Goal: Information Seeking & Learning: Find specific fact

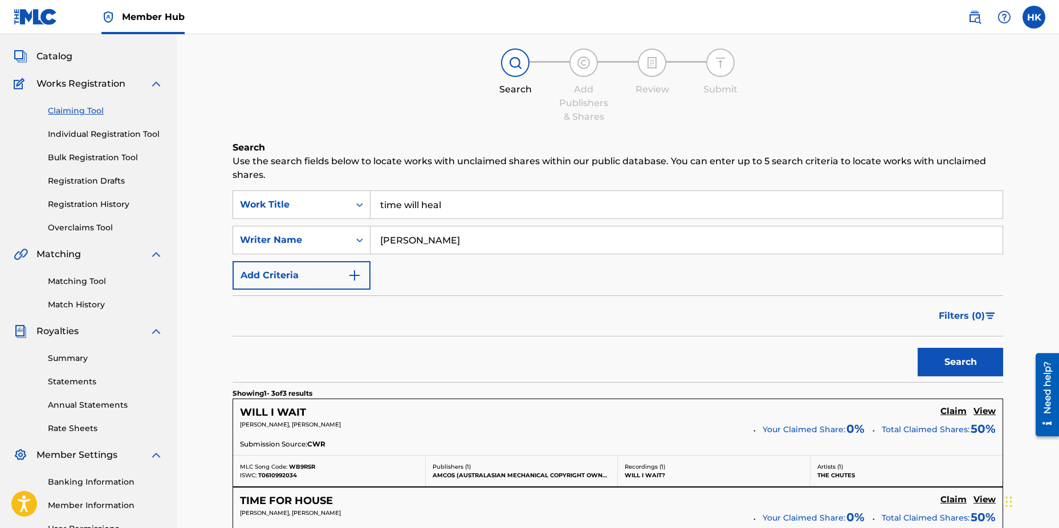
click at [364, 351] on div "Search" at bounding box center [618, 359] width 771 height 46
click at [77, 60] on div "Catalog" at bounding box center [88, 57] width 149 height 14
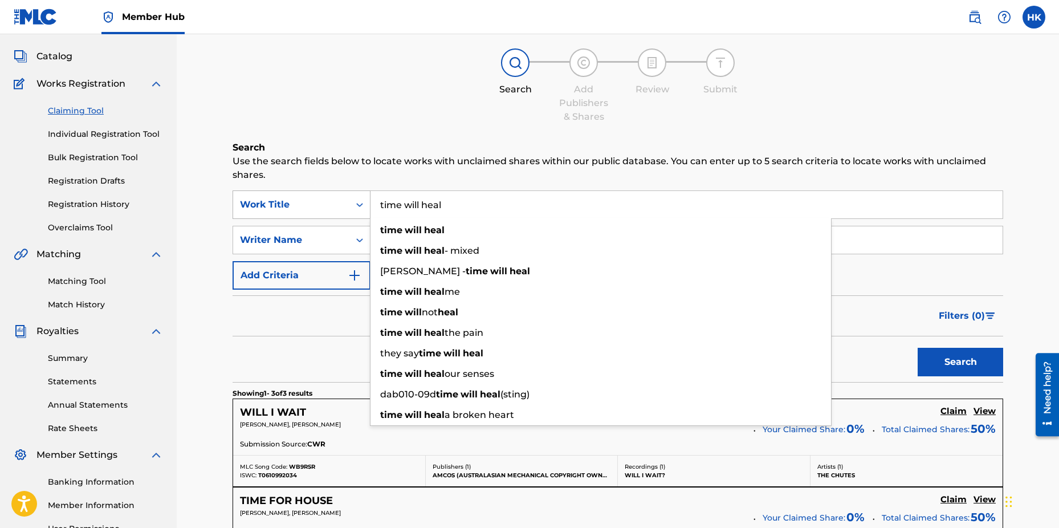
drag, startPoint x: 449, startPoint y: 208, endPoint x: 302, endPoint y: 199, distance: 147.9
click at [302, 201] on div "SearchWithCriteria9a24e686-8a0e-4170-b4b5-2f12dce29014 Work Title time will hea…" at bounding box center [618, 204] width 771 height 29
paste input "REVERIE"
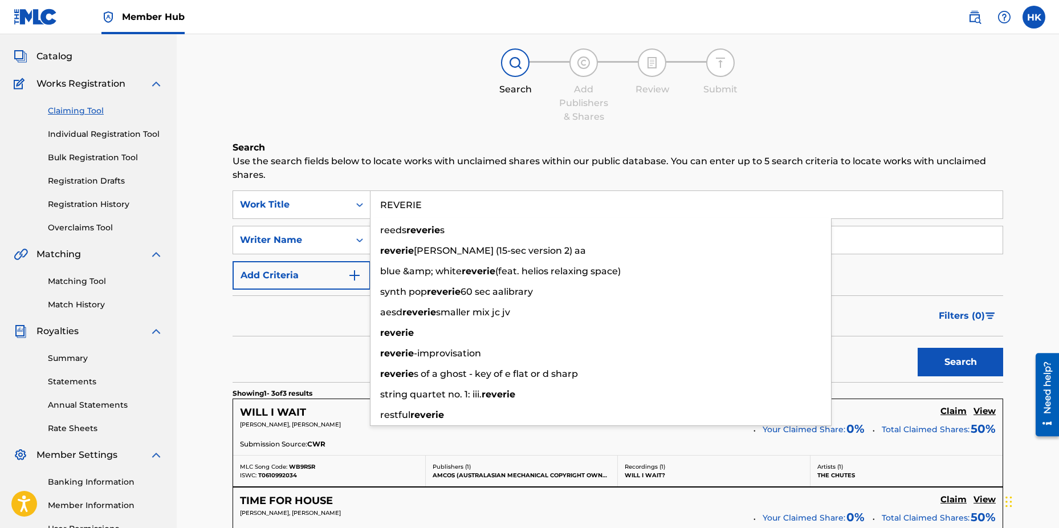
type input "REVERIE"
click at [1030, 254] on div "Claiming Tool Search Add Publishers & Shares Review Submit Search Use the searc…" at bounding box center [618, 375] width 882 height 797
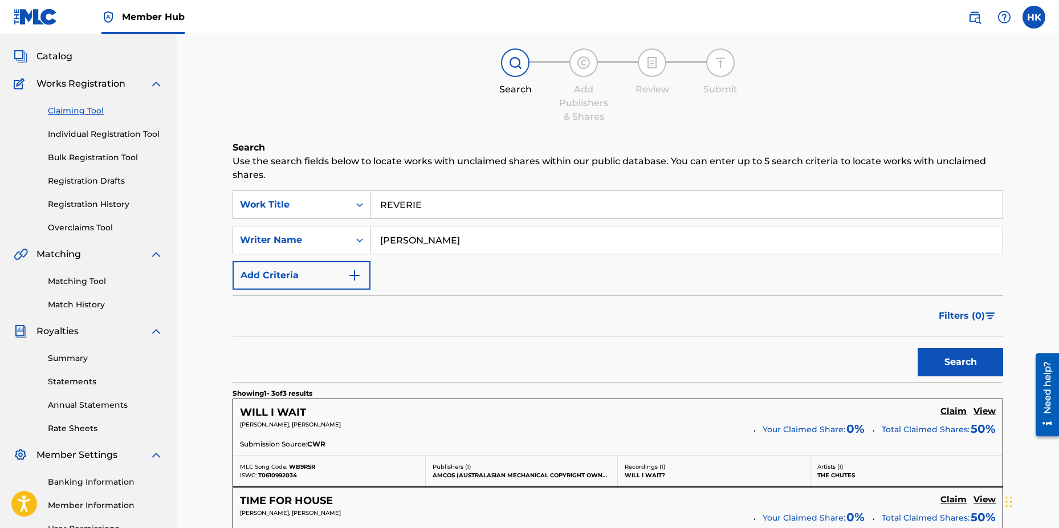
click at [485, 239] on input "[PERSON_NAME]" at bounding box center [687, 239] width 632 height 27
type input "p"
type input "arnason"
click at [942, 357] on button "Search" at bounding box center [961, 362] width 86 height 29
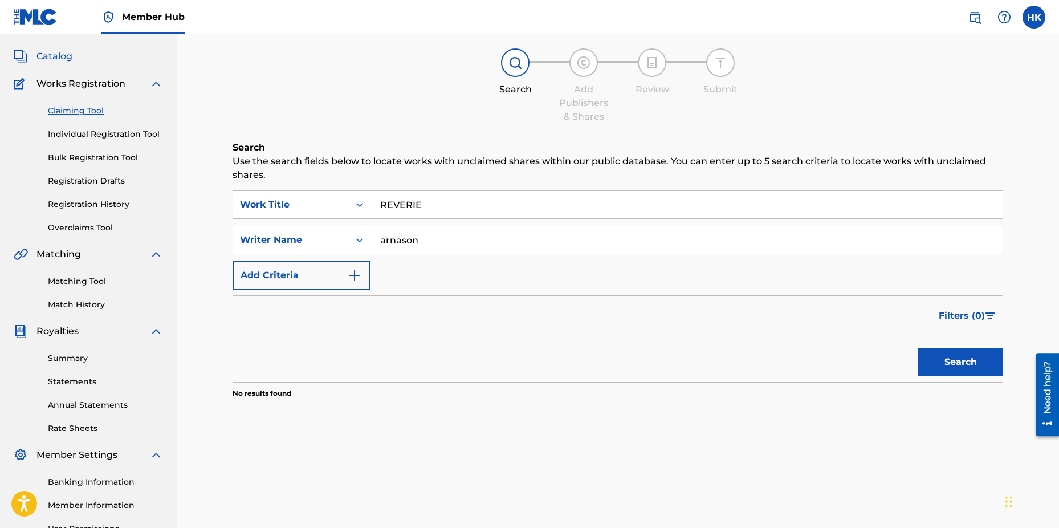
click at [43, 59] on span "Catalog" at bounding box center [54, 57] width 36 height 14
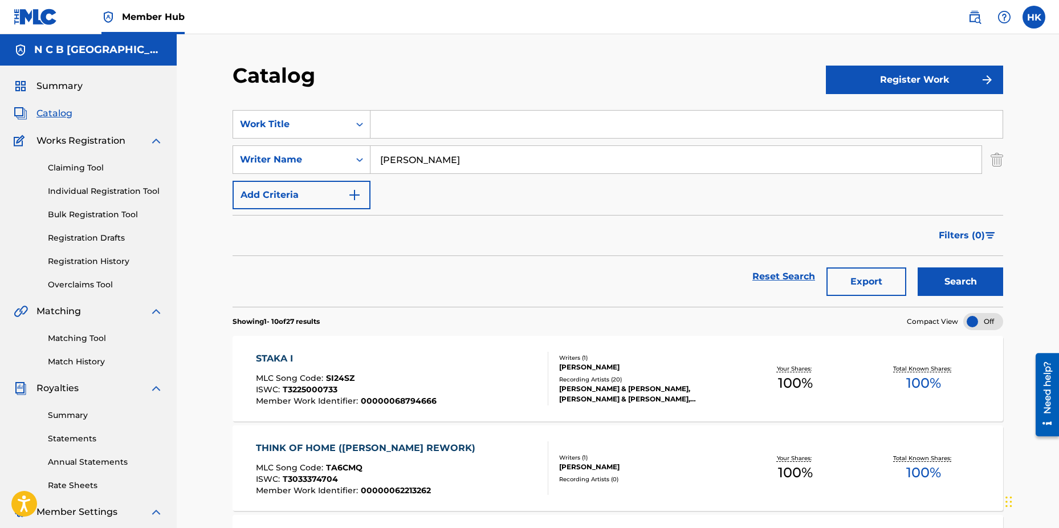
click at [46, 112] on span "Catalog" at bounding box center [54, 114] width 36 height 14
click at [395, 127] on input "Search Form" at bounding box center [687, 124] width 632 height 27
paste input "REVERIE"
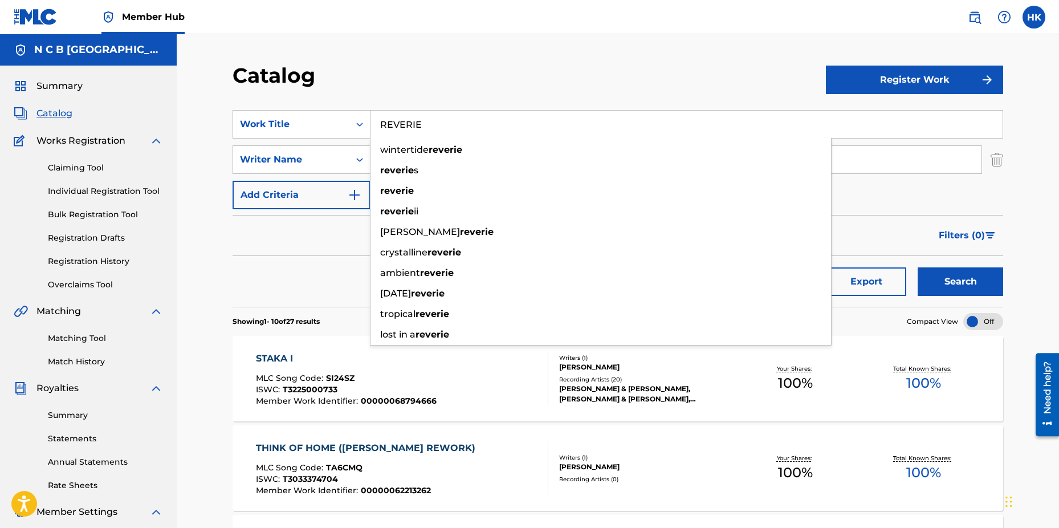
type input "REVERIE"
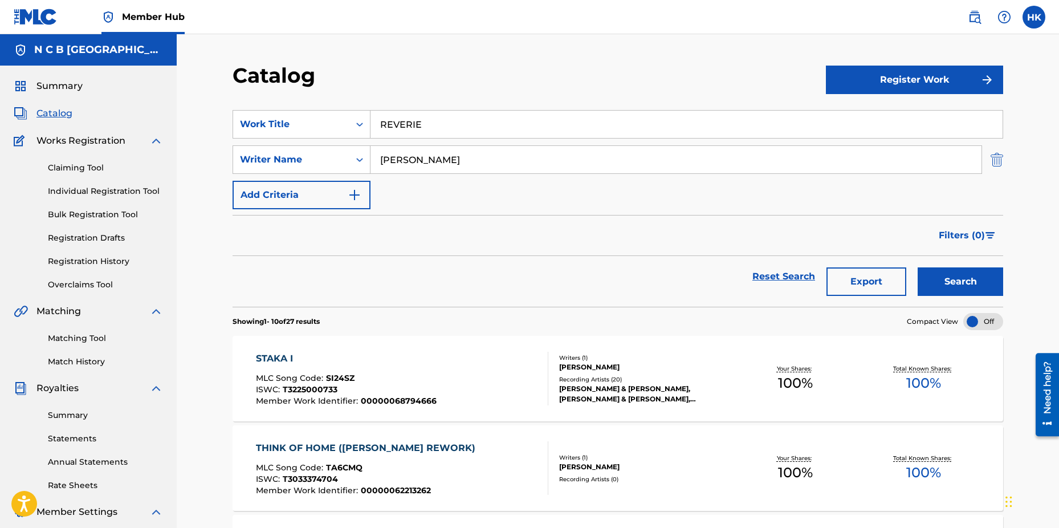
click at [999, 156] on img "Search Form" at bounding box center [997, 159] width 13 height 29
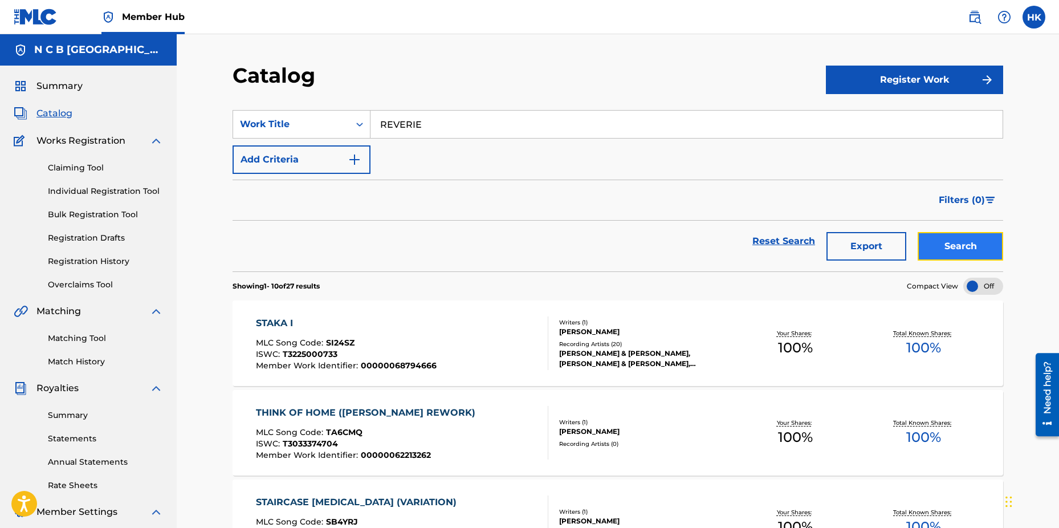
click at [978, 255] on button "Search" at bounding box center [961, 246] width 86 height 29
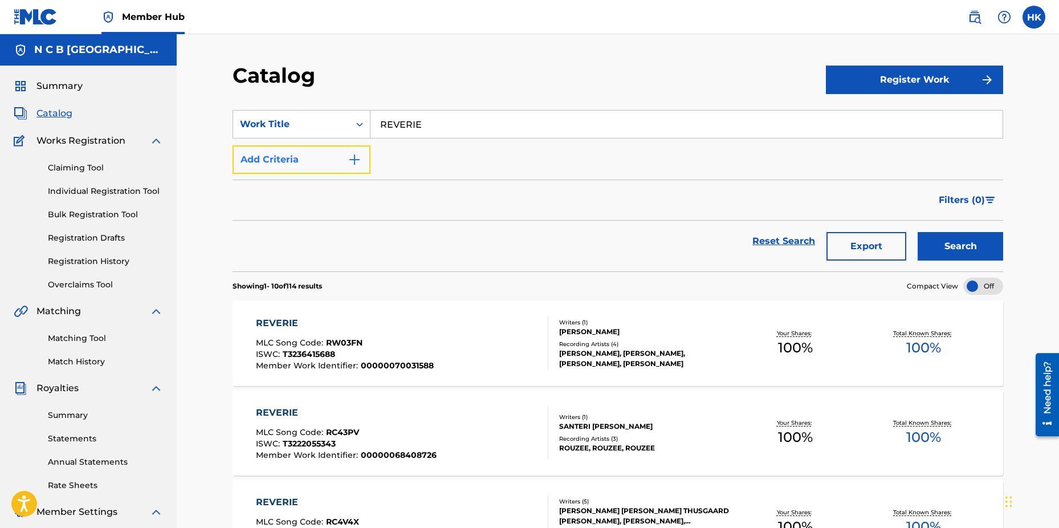
click at [354, 164] on img "Search Form" at bounding box center [355, 160] width 14 height 14
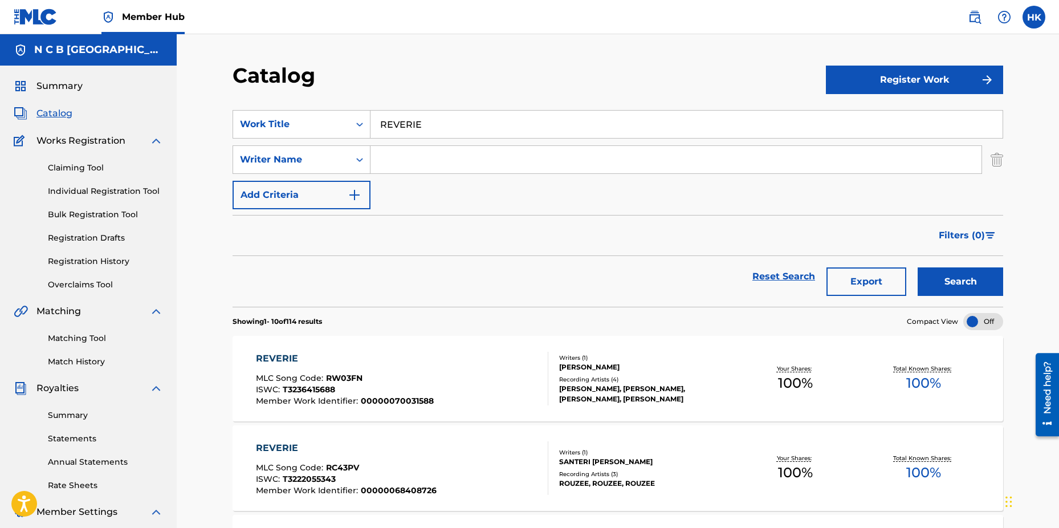
click at [405, 164] on input "Search Form" at bounding box center [676, 159] width 611 height 27
type input "arnason"
click at [918, 267] on button "Search" at bounding box center [961, 281] width 86 height 29
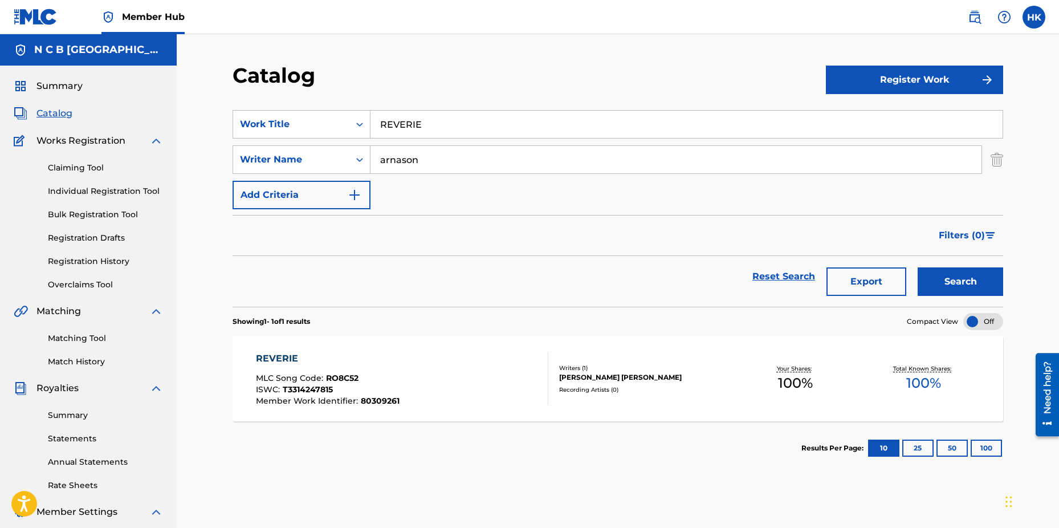
click at [571, 381] on div "[PERSON_NAME] [PERSON_NAME]" at bounding box center [645, 377] width 172 height 10
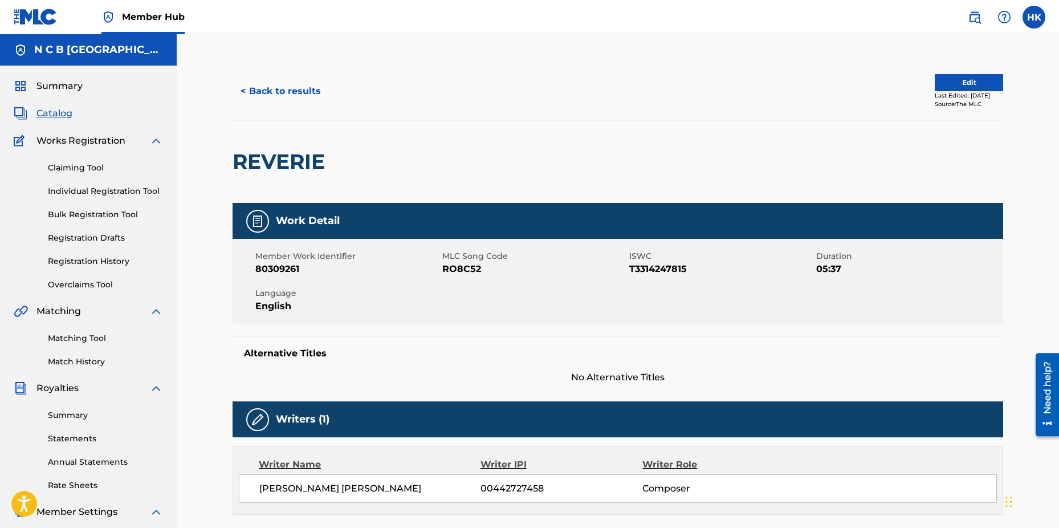
click at [64, 111] on span "Catalog" at bounding box center [54, 114] width 36 height 14
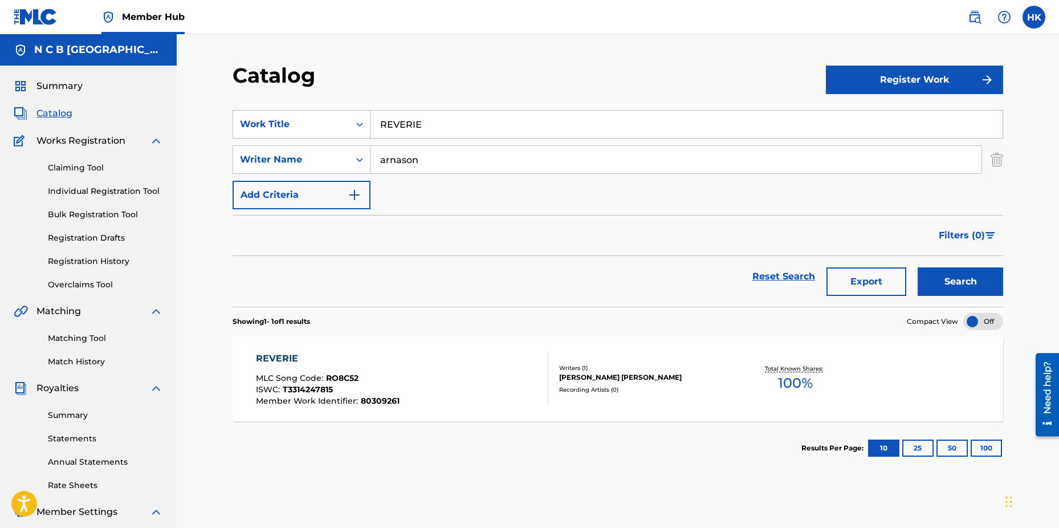
click at [427, 125] on input "REVERIE" at bounding box center [687, 124] width 632 height 27
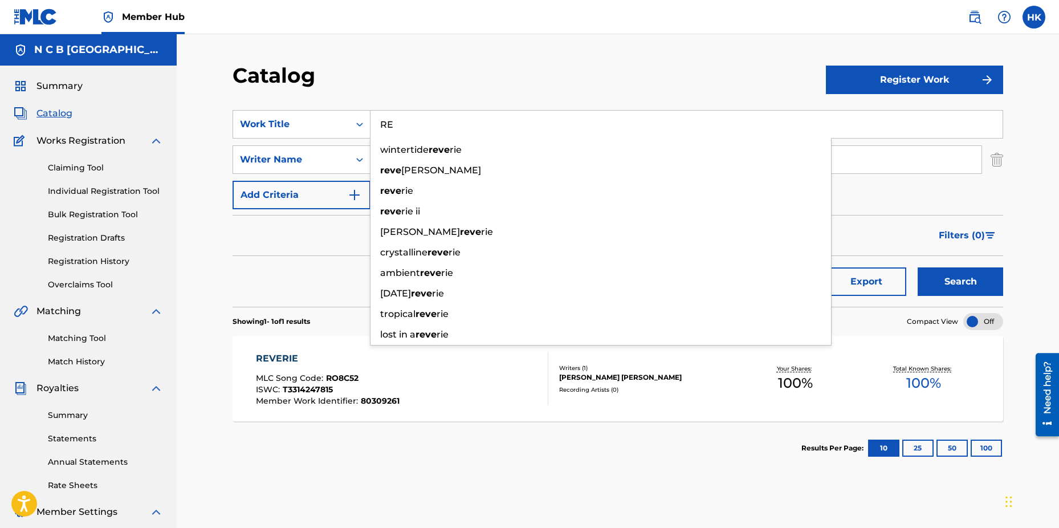
type input "R"
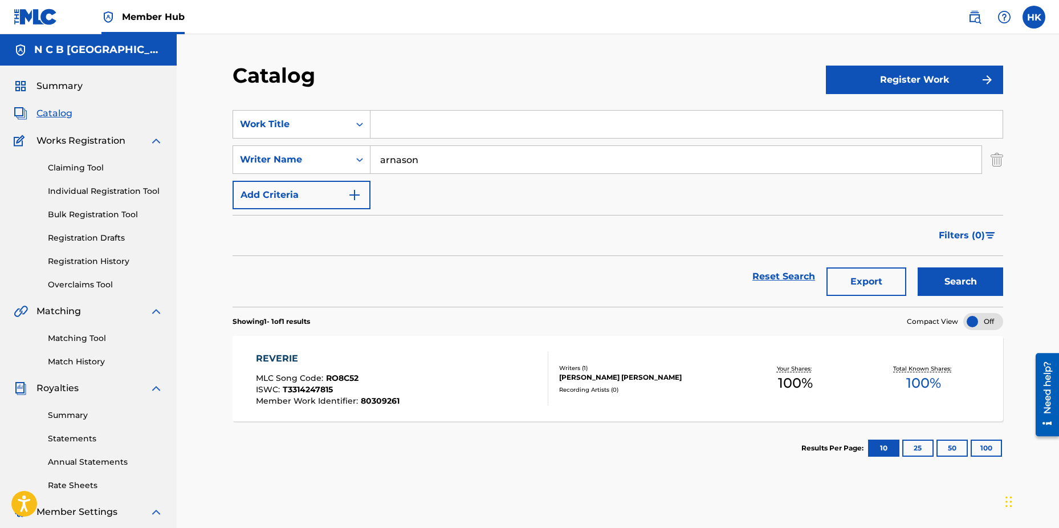
paste input "EXOTIC TRAVELS"
type input "EXOTIC TRAVELS"
click at [999, 153] on img "Search Form" at bounding box center [997, 159] width 13 height 29
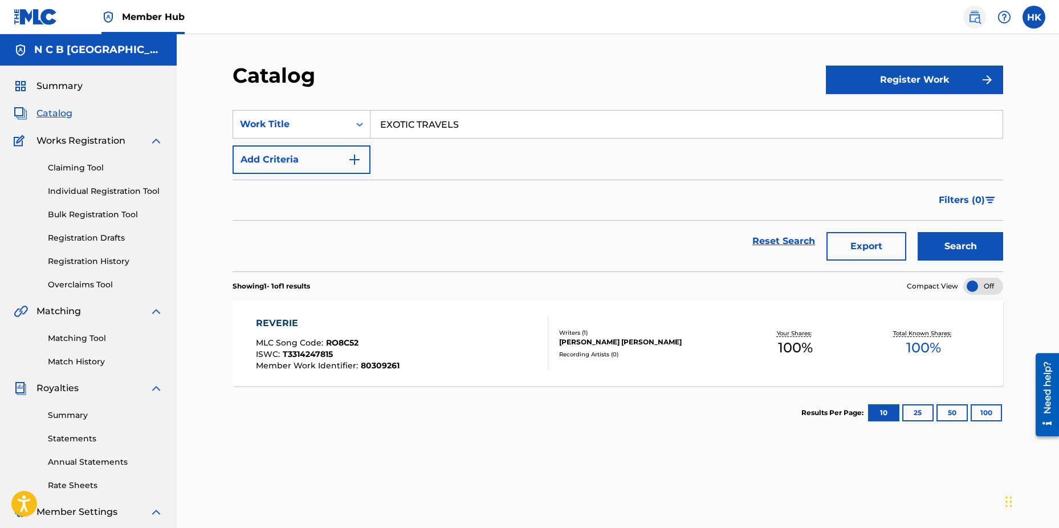
click at [970, 15] on img at bounding box center [975, 17] width 14 height 14
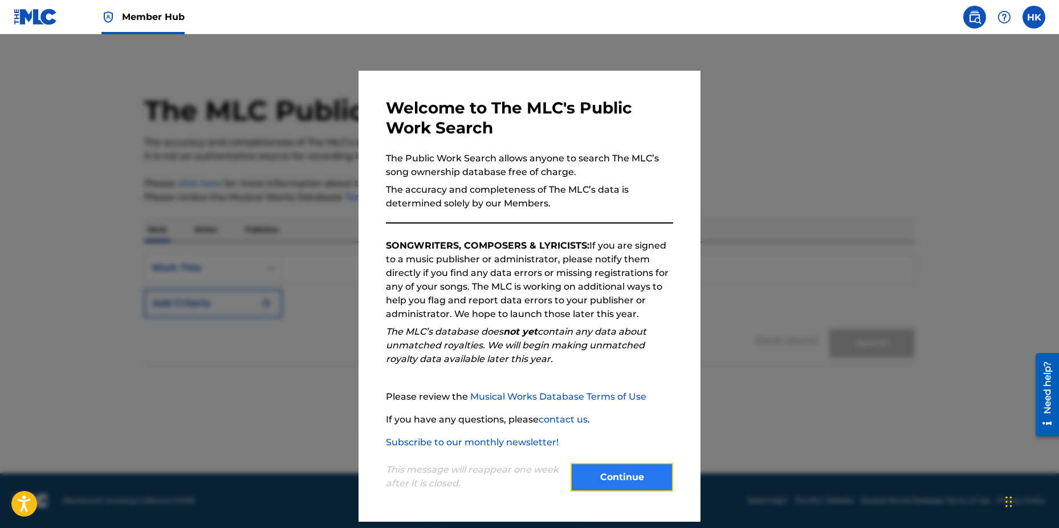
click at [628, 483] on button "Continue" at bounding box center [622, 477] width 103 height 29
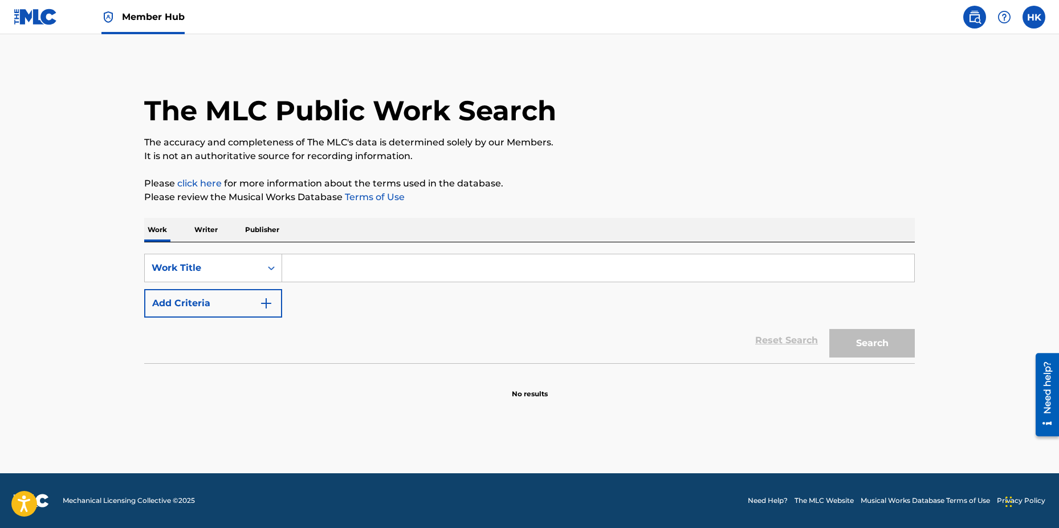
click at [424, 269] on input "Search Form" at bounding box center [598, 267] width 632 height 27
paste input "EXOTIC TRAVELS"
type input "EXOTIC TRAVELS"
click at [829, 329] on button "Search" at bounding box center [872, 343] width 86 height 29
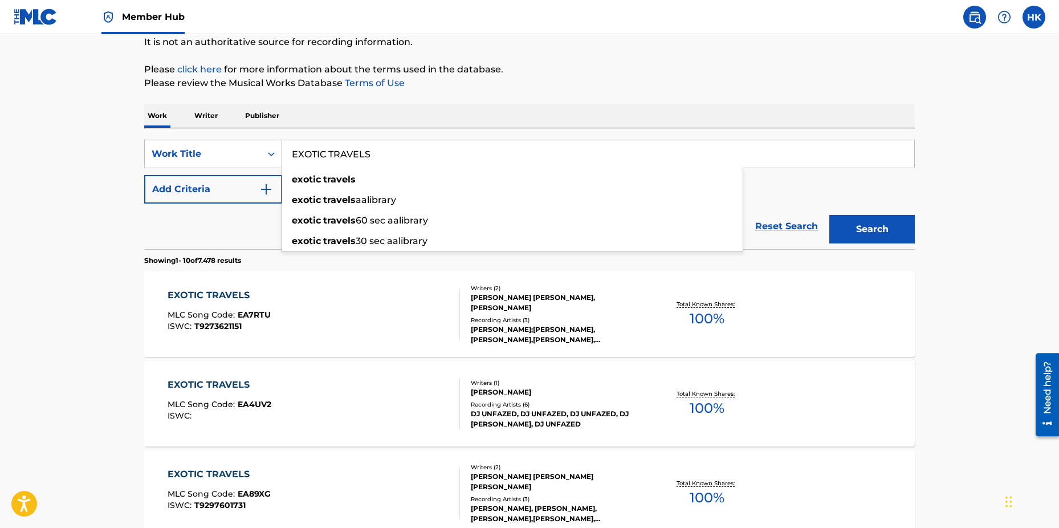
scroll to position [285, 0]
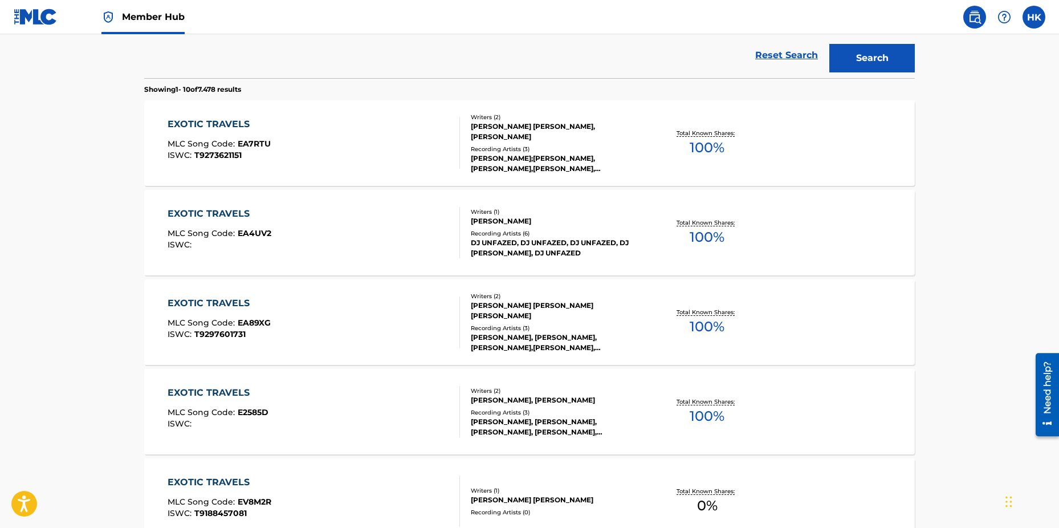
click at [115, 208] on main "The MLC Public Work Search The accuracy and completeness of The MLC's data is d…" at bounding box center [529, 402] width 1059 height 1307
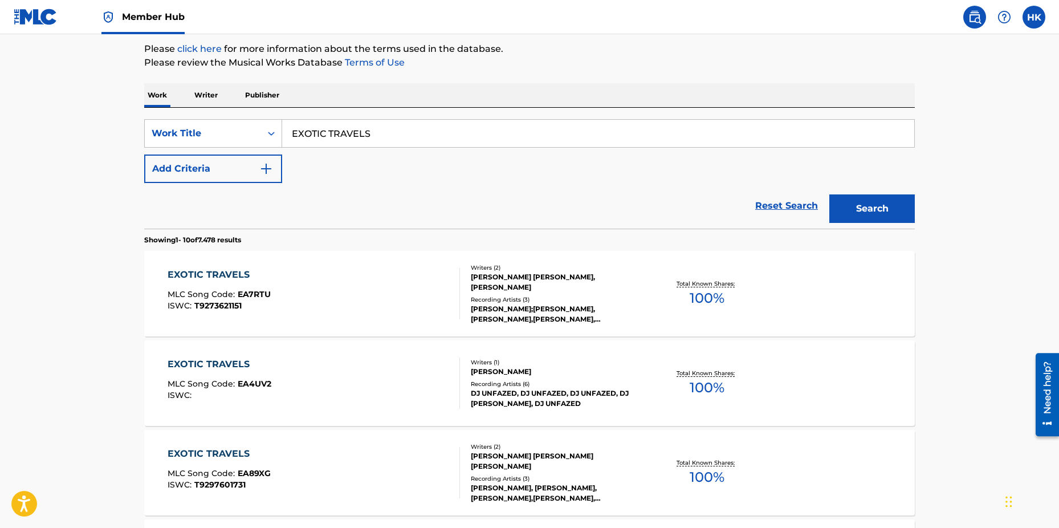
scroll to position [0, 0]
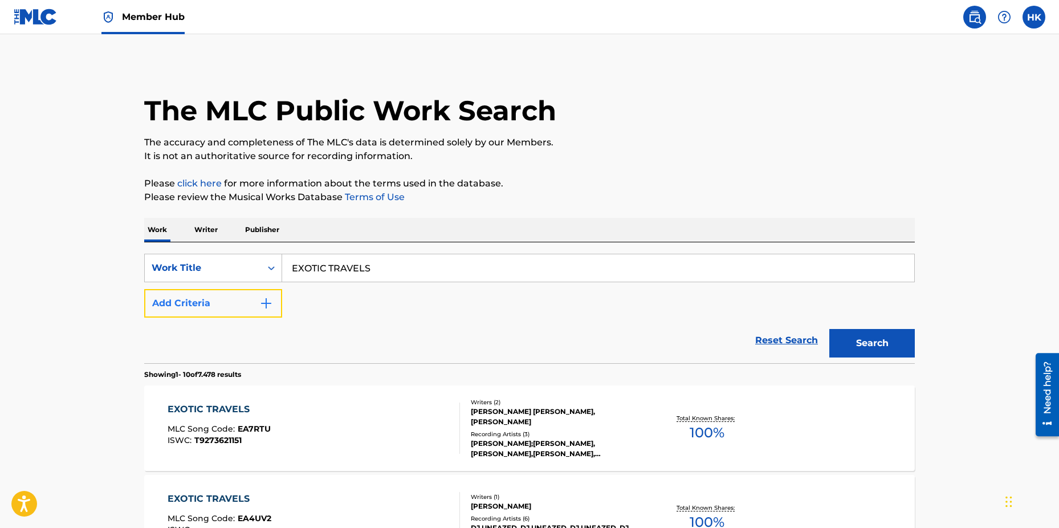
click at [270, 303] on img "Search Form" at bounding box center [266, 303] width 14 height 14
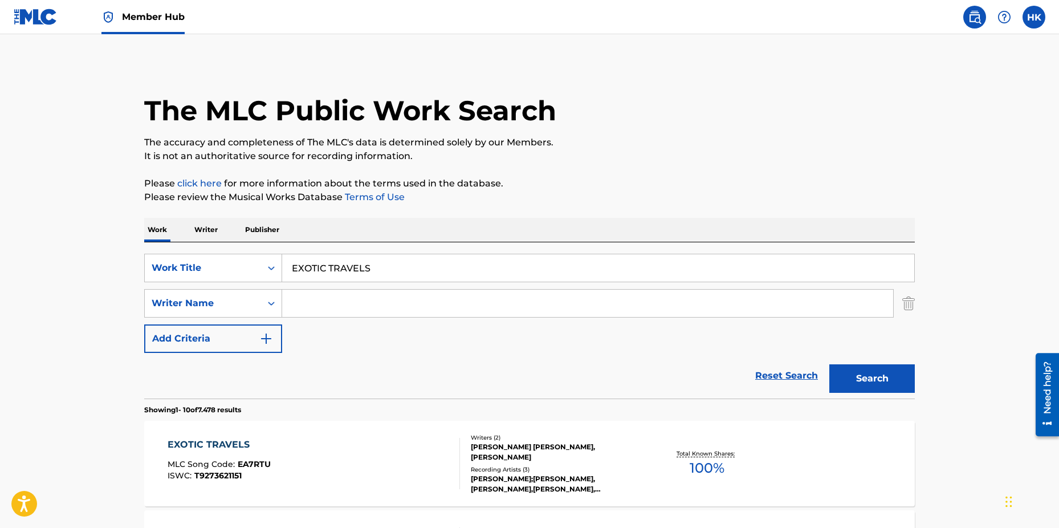
click at [324, 298] on input "Search Form" at bounding box center [587, 303] width 611 height 27
paste input "[PERSON_NAME]"
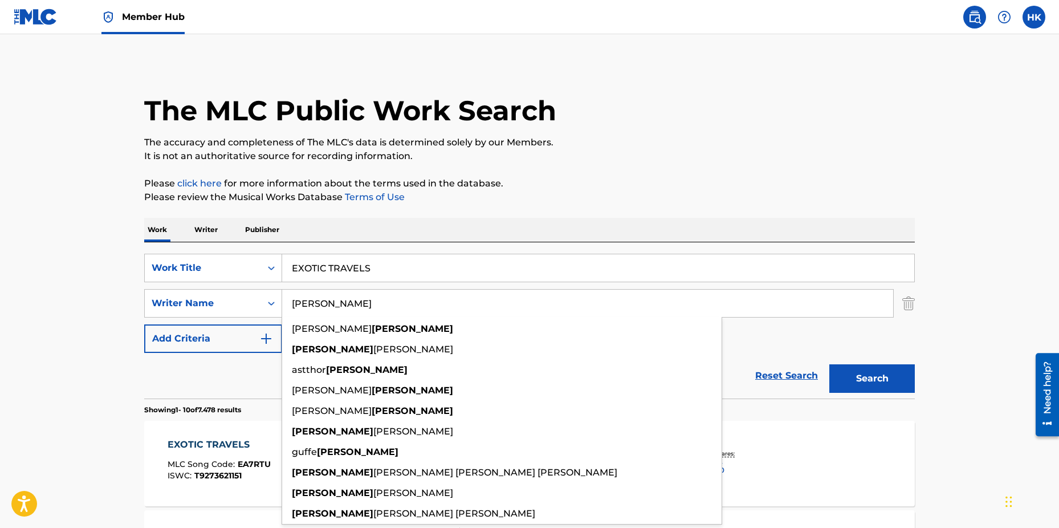
type input "[PERSON_NAME]"
click at [829, 364] on button "Search" at bounding box center [872, 378] width 86 height 29
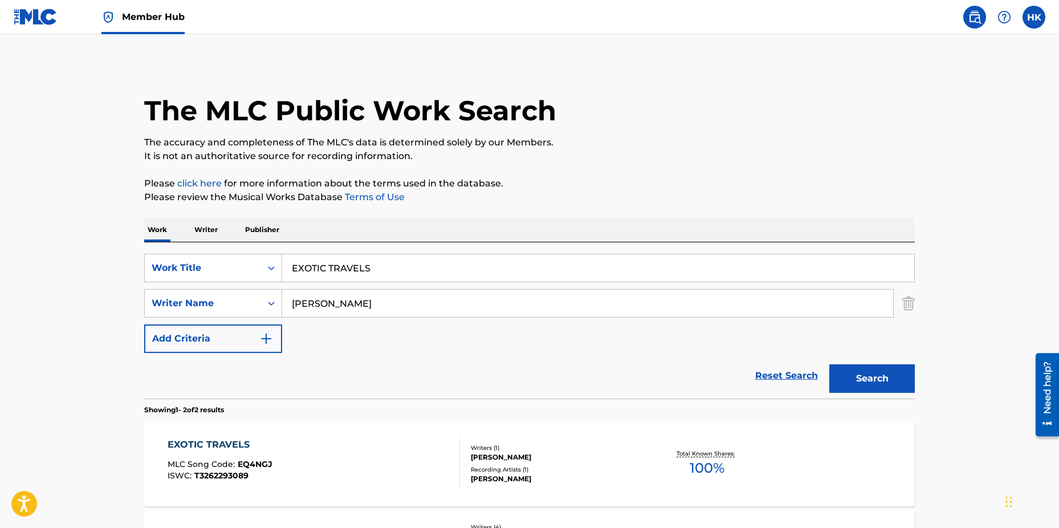
click at [485, 456] on div "[PERSON_NAME]" at bounding box center [557, 457] width 172 height 10
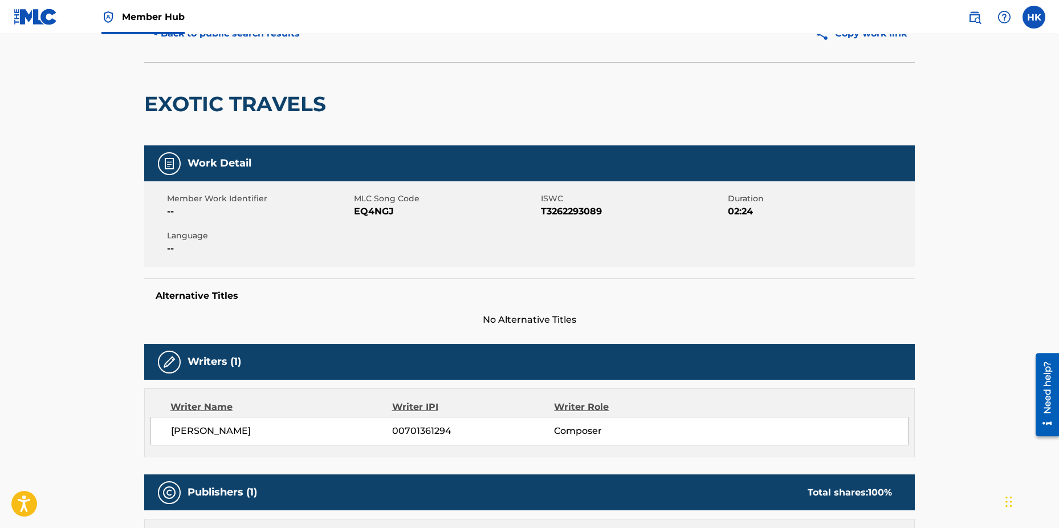
scroll to position [57, 0]
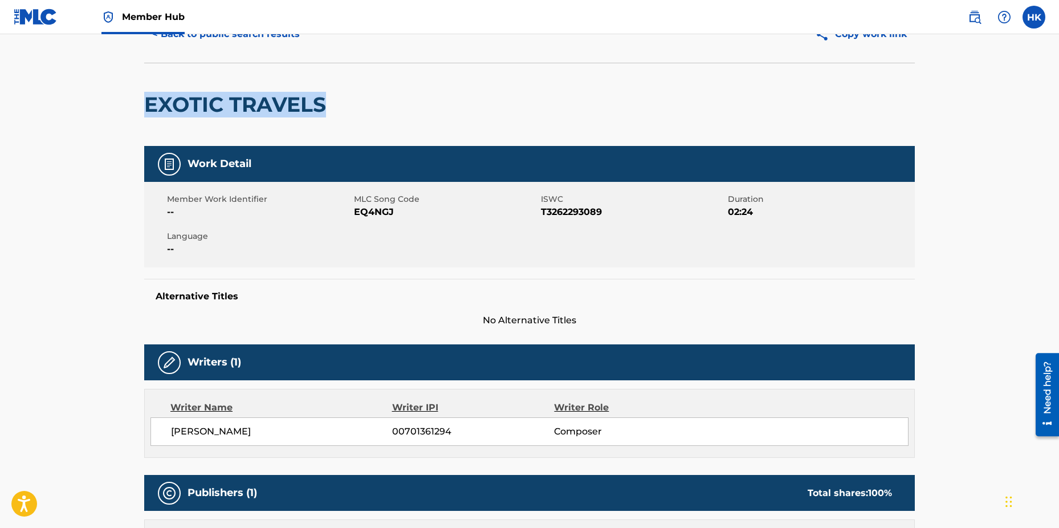
drag, startPoint x: 145, startPoint y: 109, endPoint x: 325, endPoint y: 115, distance: 179.7
click at [325, 115] on h2 "EXOTIC TRAVELS" at bounding box center [238, 105] width 188 height 26
copy h2 "EXOTIC TRAVELS"
